Goal: Find specific page/section: Find specific page/section

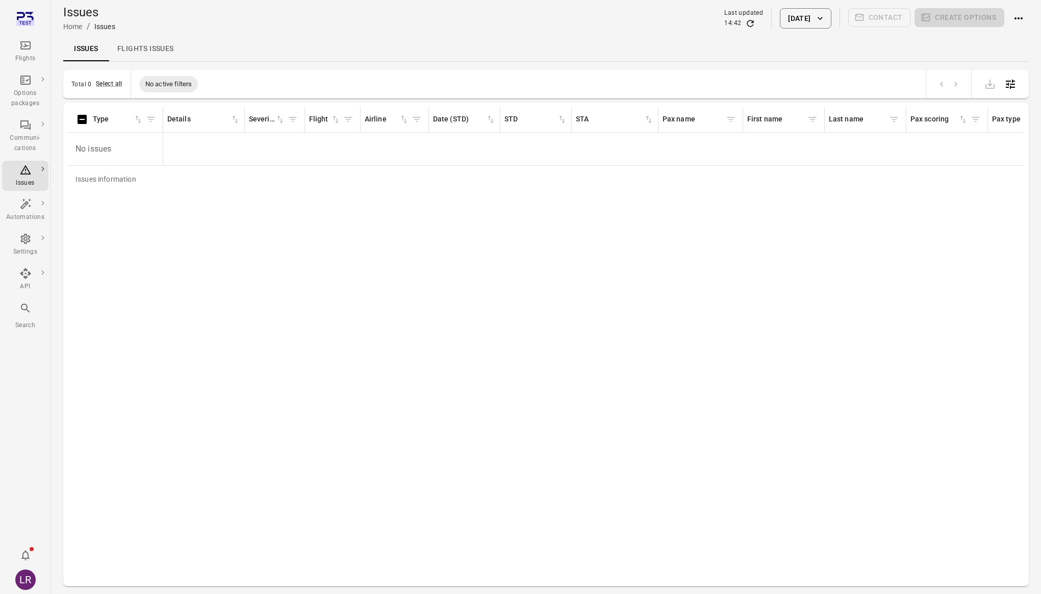
click at [30, 55] on div "Flights" at bounding box center [25, 59] width 38 height 10
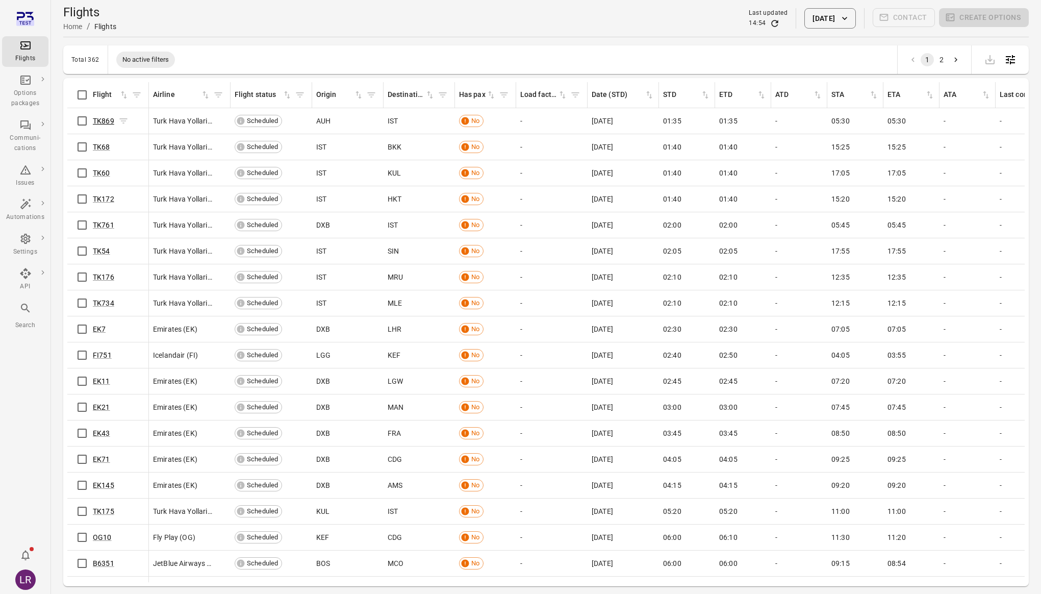
click at [106, 120] on link "TK869" at bounding box center [103, 121] width 21 height 8
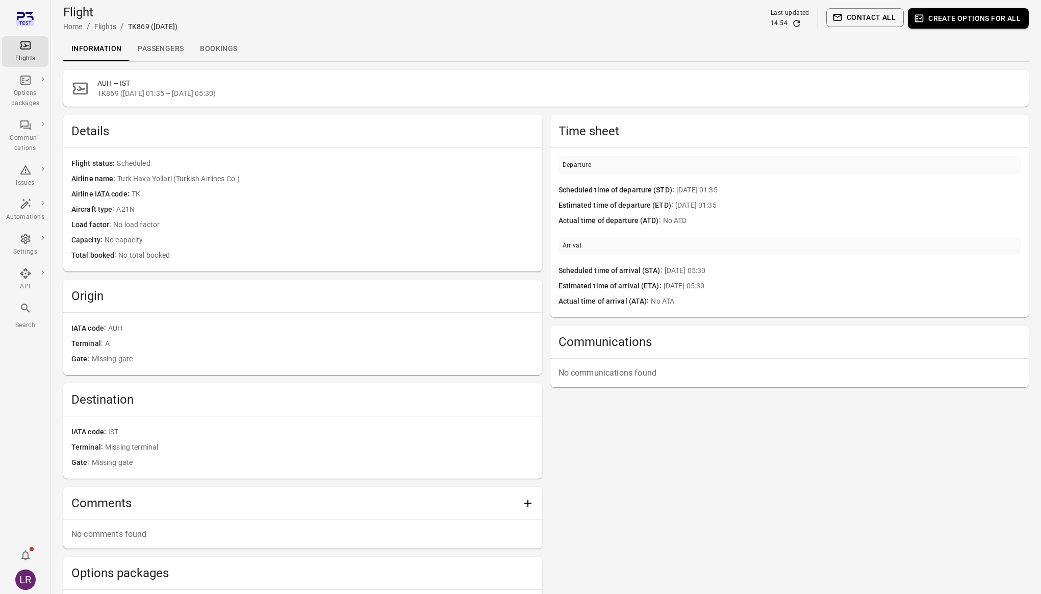
click at [178, 44] on link "Passengers" at bounding box center [161, 49] width 62 height 24
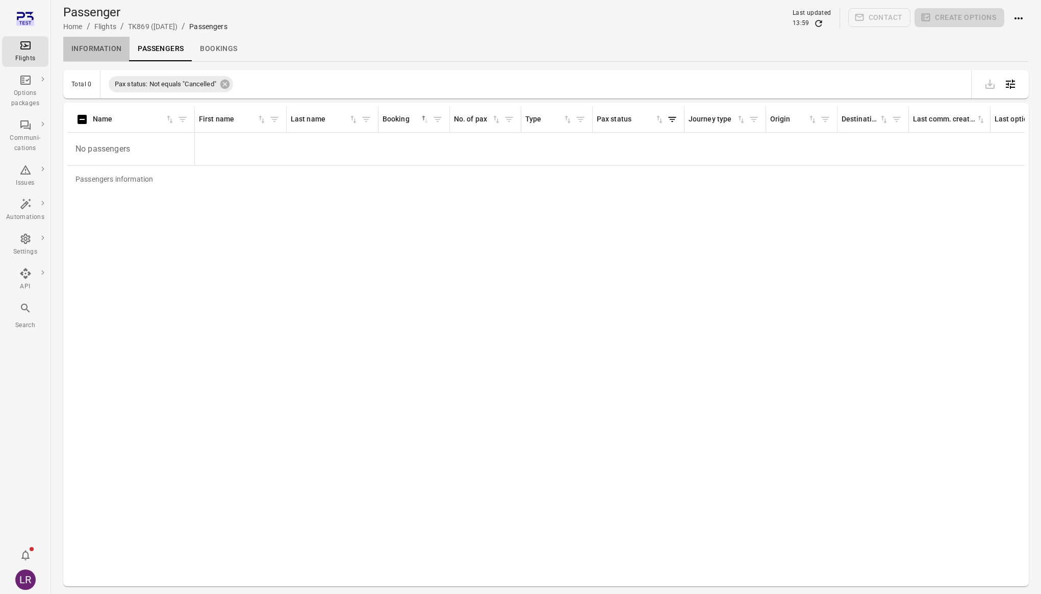
click at [109, 50] on link "Information" at bounding box center [96, 49] width 66 height 24
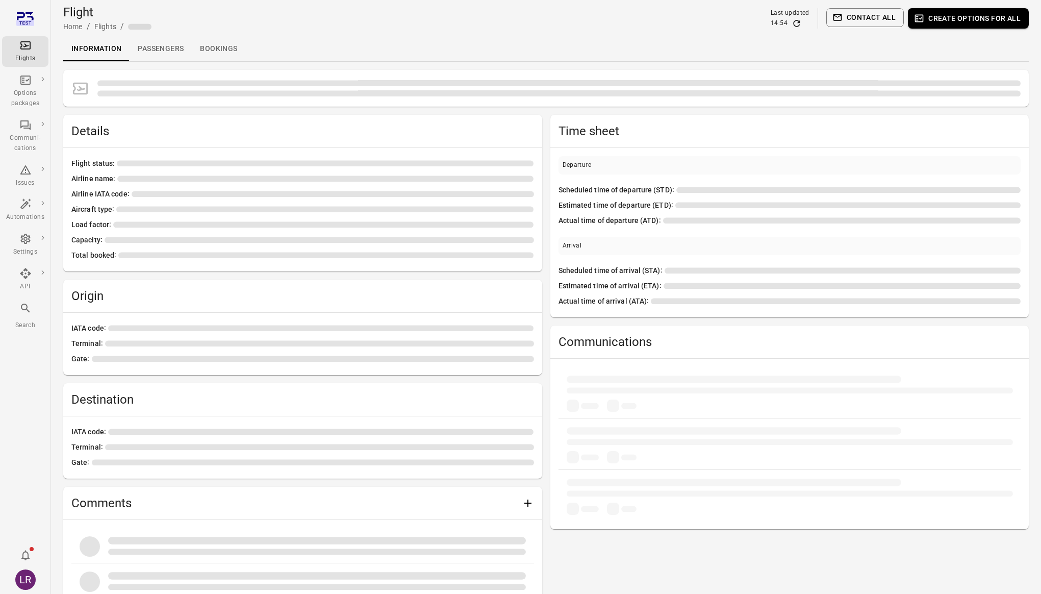
scroll to position [82, 0]
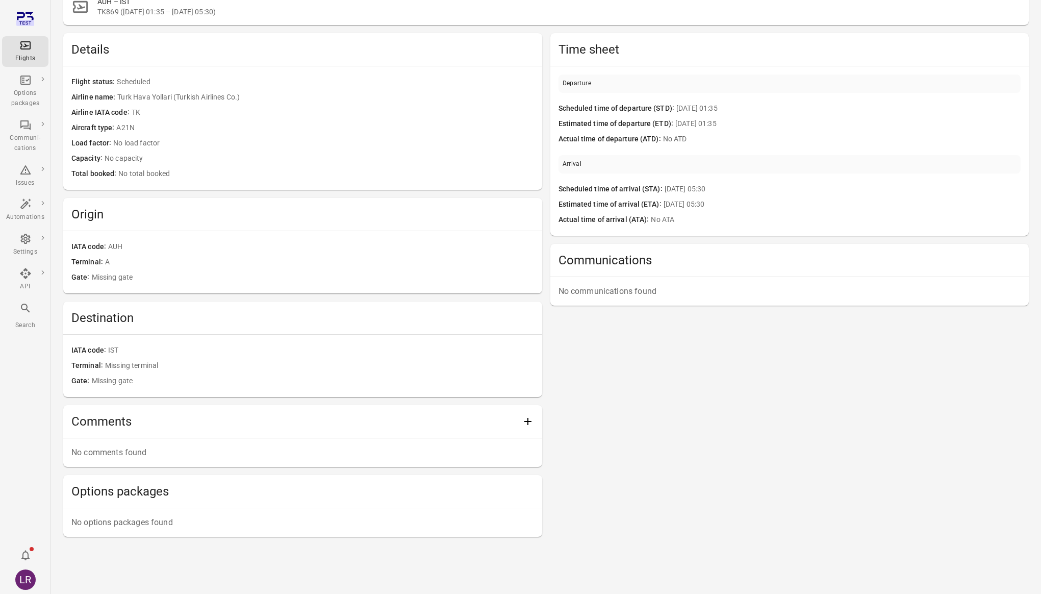
click at [26, 58] on div "Flights" at bounding box center [25, 59] width 38 height 10
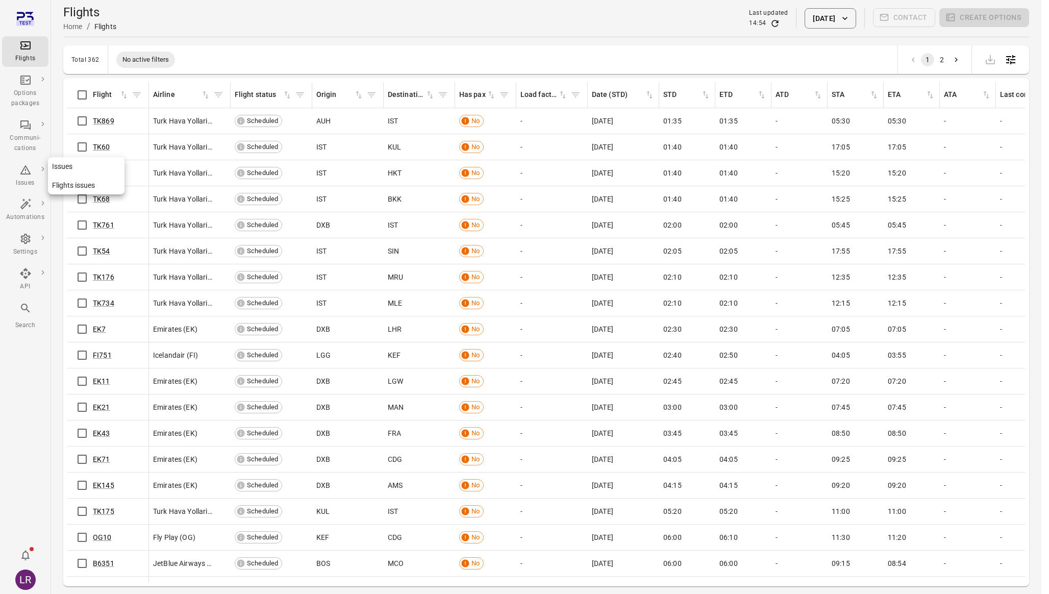
click at [32, 169] on div "Issues" at bounding box center [25, 176] width 38 height 24
click at [25, 183] on div "Issues" at bounding box center [25, 183] width 38 height 10
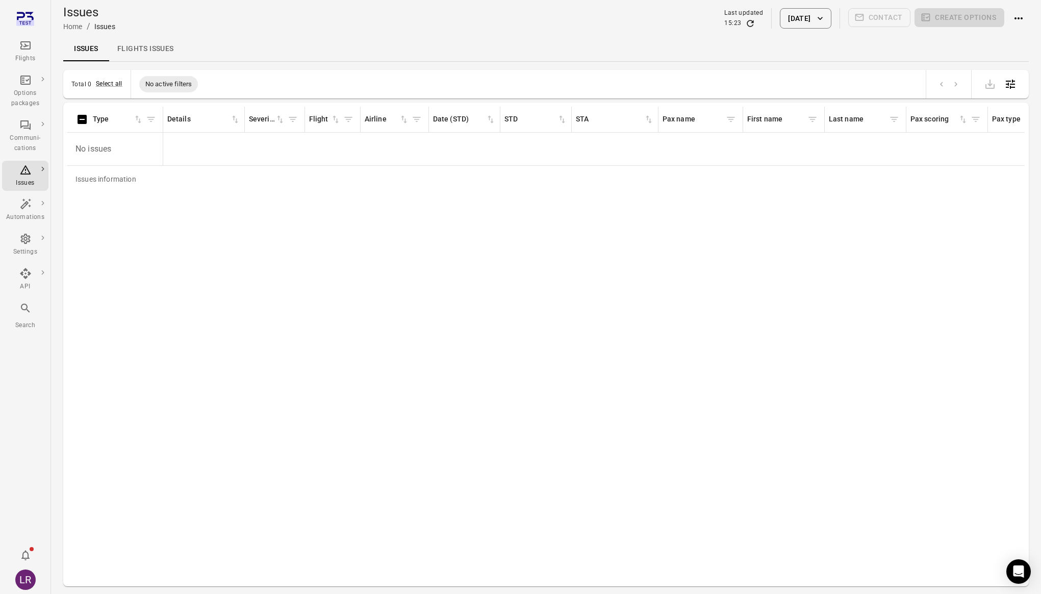
click at [802, 17] on button "[DATE]" at bounding box center [805, 18] width 51 height 20
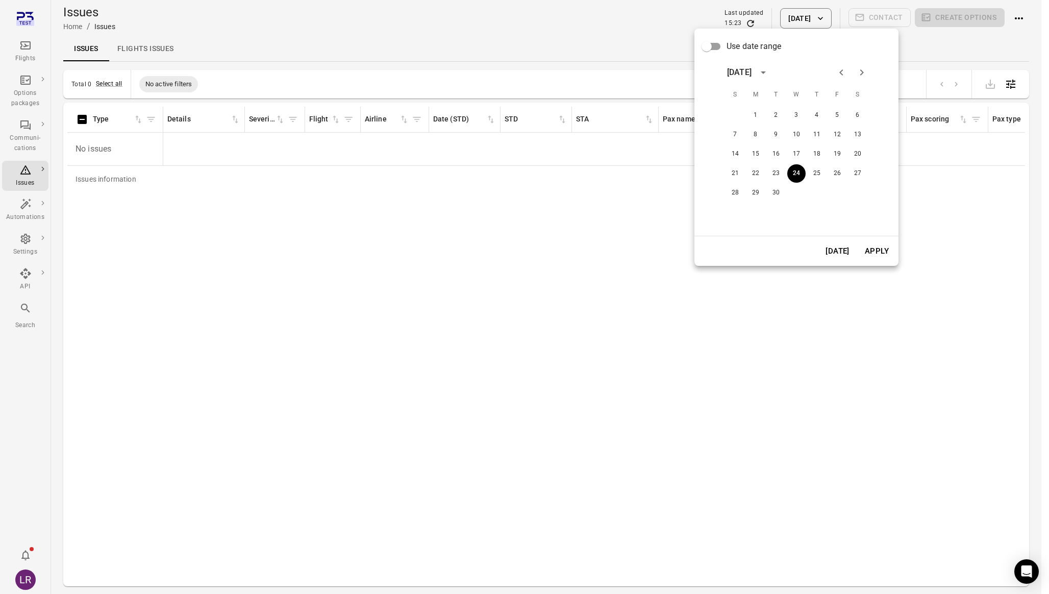
click at [726, 45] on label "Use date range" at bounding box center [739, 46] width 84 height 19
click at [862, 70] on icon "Next month" at bounding box center [862, 72] width 12 height 12
click at [842, 74] on icon "Previous month" at bounding box center [841, 72] width 4 height 6
click at [776, 193] on button "30" at bounding box center [776, 193] width 18 height 18
click at [876, 257] on button "Apply" at bounding box center [876, 250] width 35 height 21
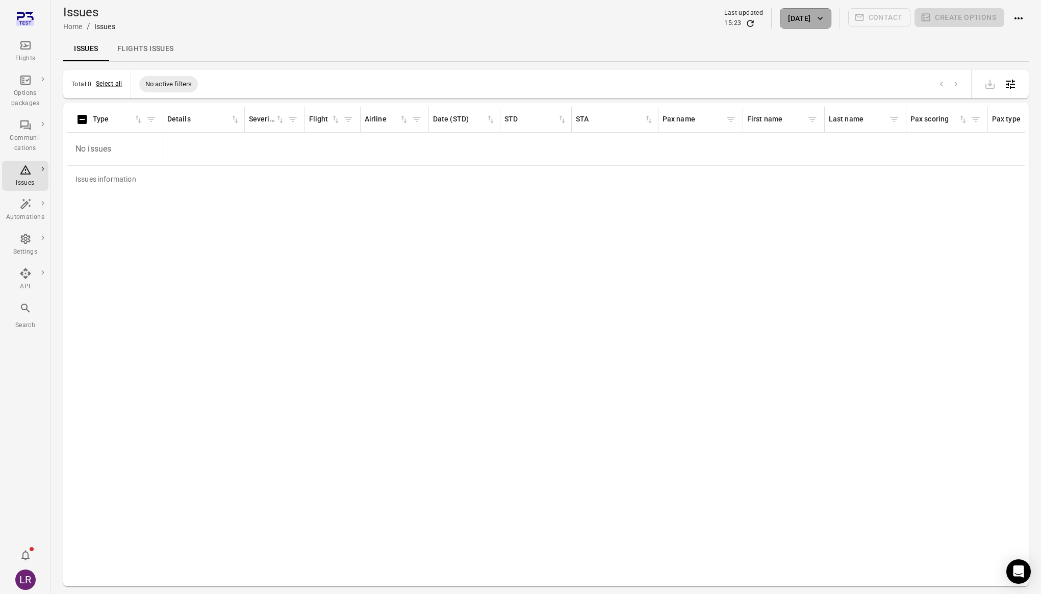
click at [803, 20] on button "30 Sep 2025" at bounding box center [805, 18] width 51 height 20
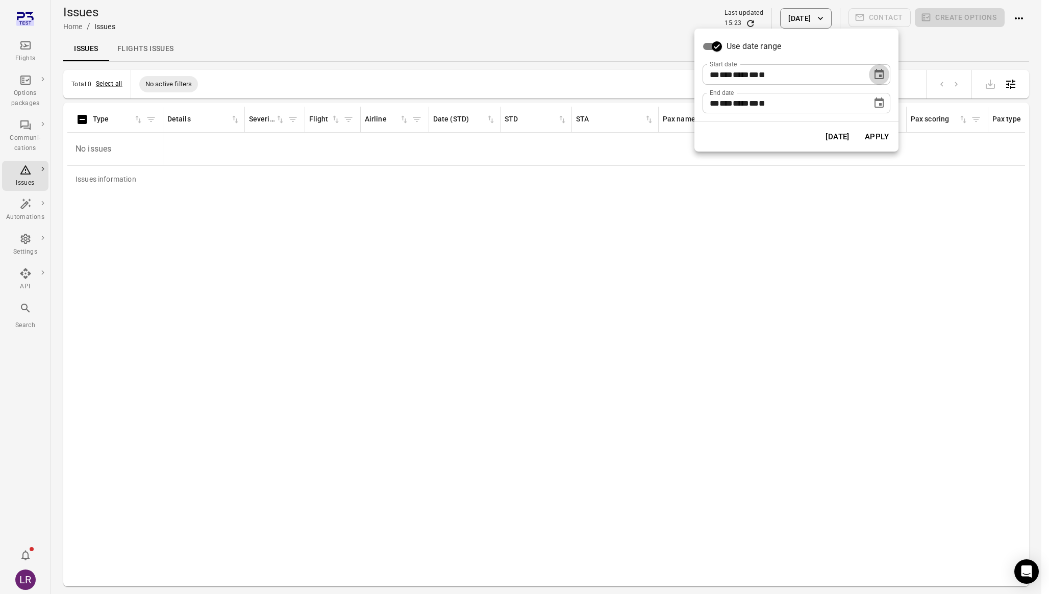
click at [879, 75] on icon "Choose date, selected date is Sep 30, 2025" at bounding box center [878, 74] width 9 height 10
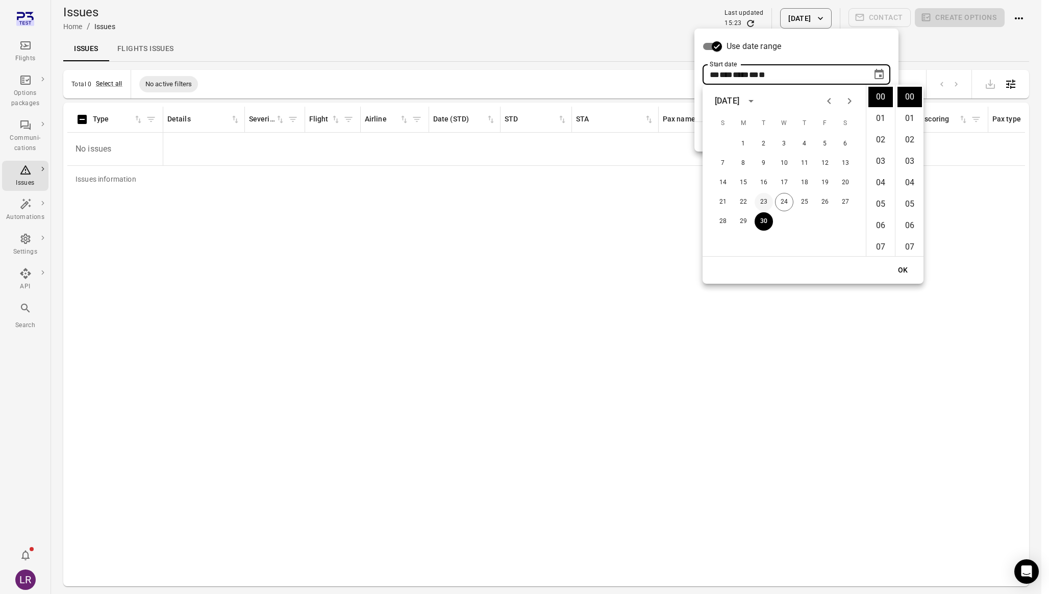
click at [765, 202] on button "23" at bounding box center [764, 202] width 18 height 18
type input "**********"
click at [905, 265] on button "OK" at bounding box center [903, 270] width 33 height 19
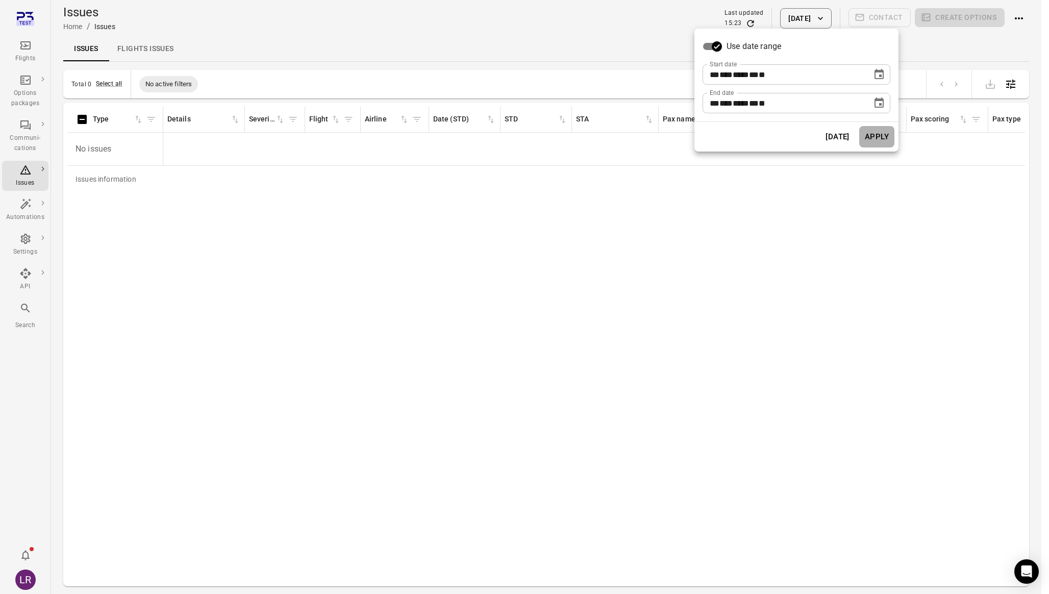
click at [876, 134] on button "Apply" at bounding box center [876, 136] width 35 height 21
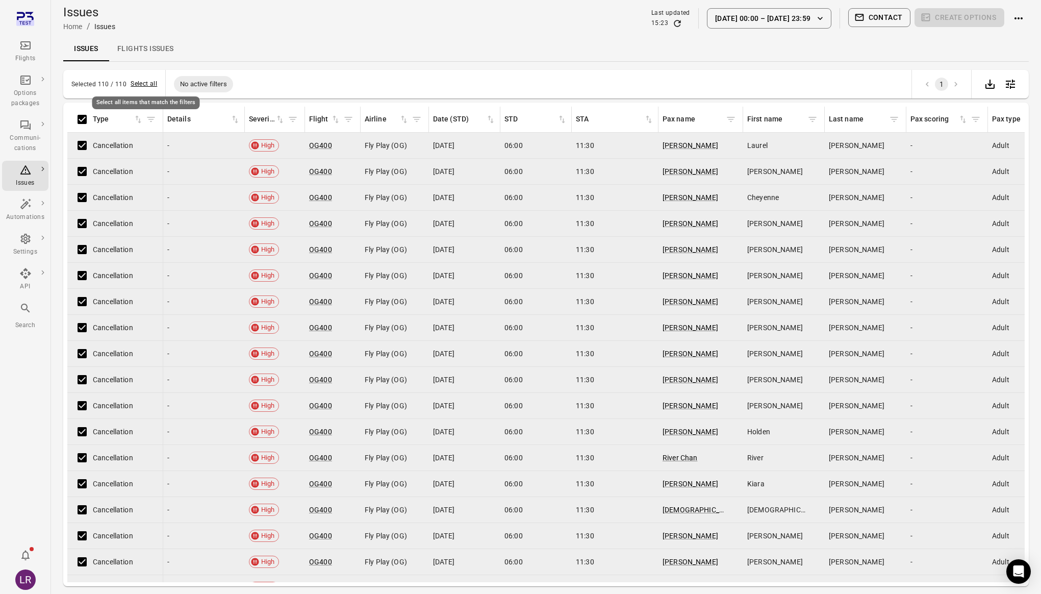
click at [135, 84] on button "Select all" at bounding box center [144, 84] width 27 height 10
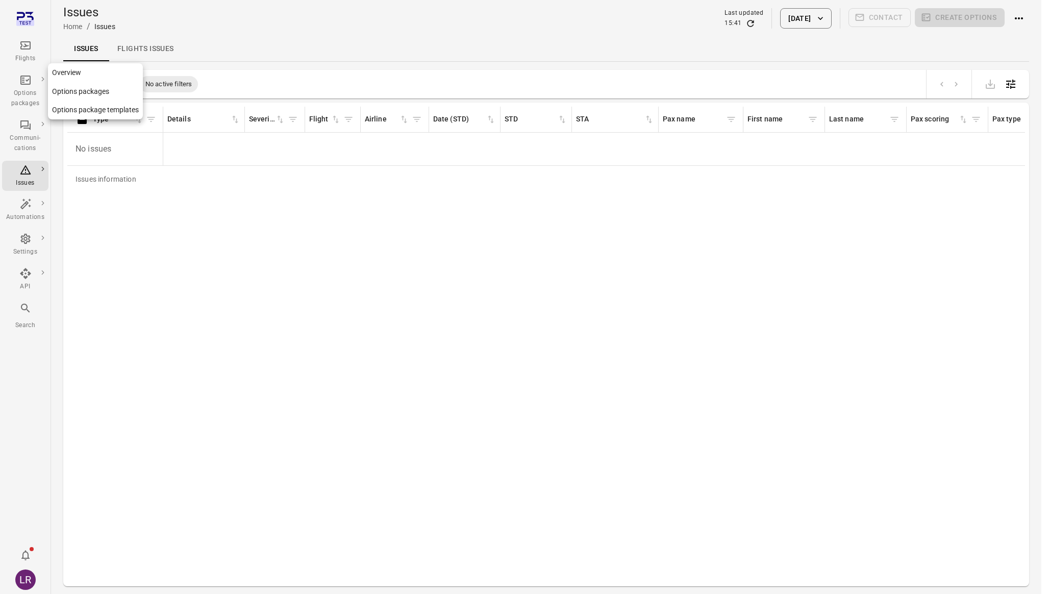
click at [77, 94] on link "Options packages" at bounding box center [95, 91] width 95 height 19
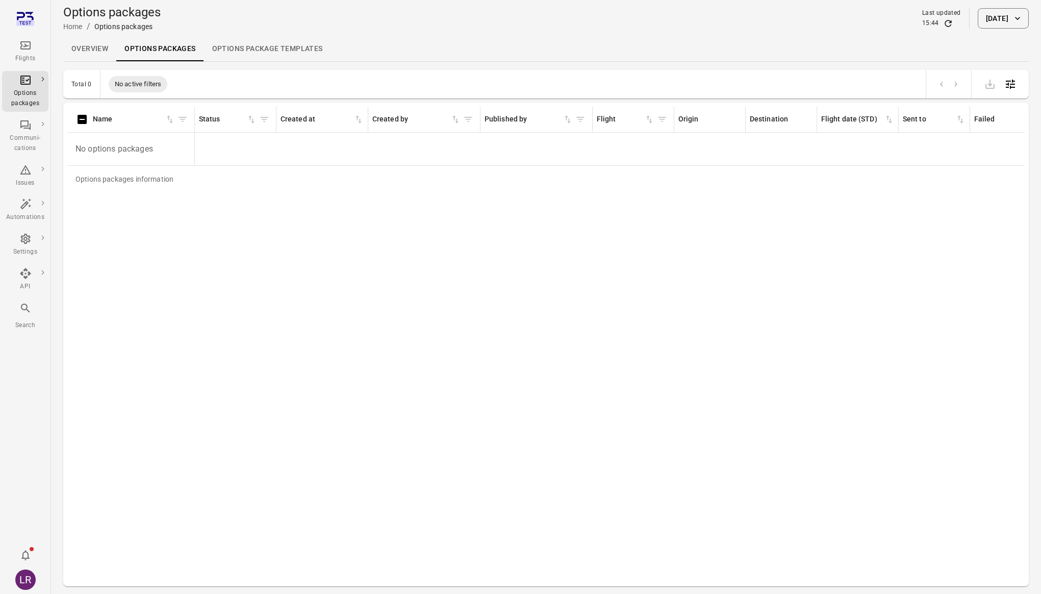
click at [94, 49] on link "Overview" at bounding box center [89, 49] width 53 height 24
